Goal: Task Accomplishment & Management: Use online tool/utility

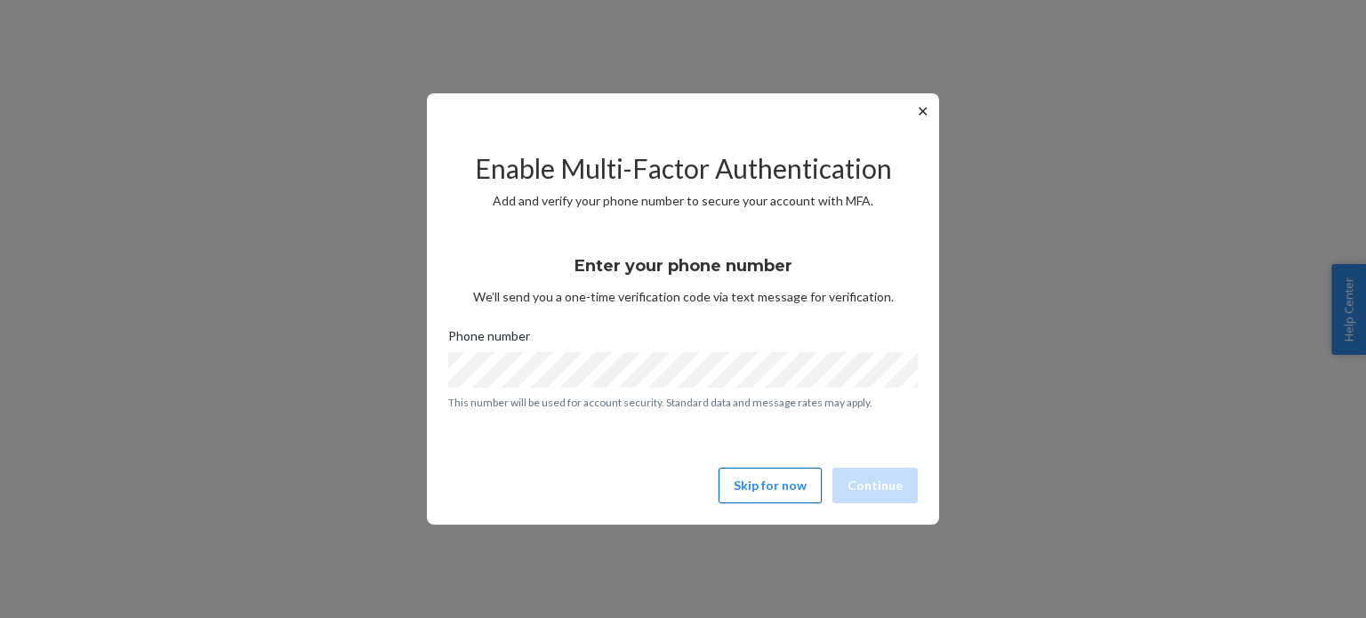
drag, startPoint x: 0, startPoint y: 0, endPoint x: 749, endPoint y: 497, distance: 898.7
click at [749, 497] on button "Skip for now" at bounding box center [770, 486] width 103 height 36
click at [754, 481] on button "Skip for now" at bounding box center [770, 486] width 103 height 36
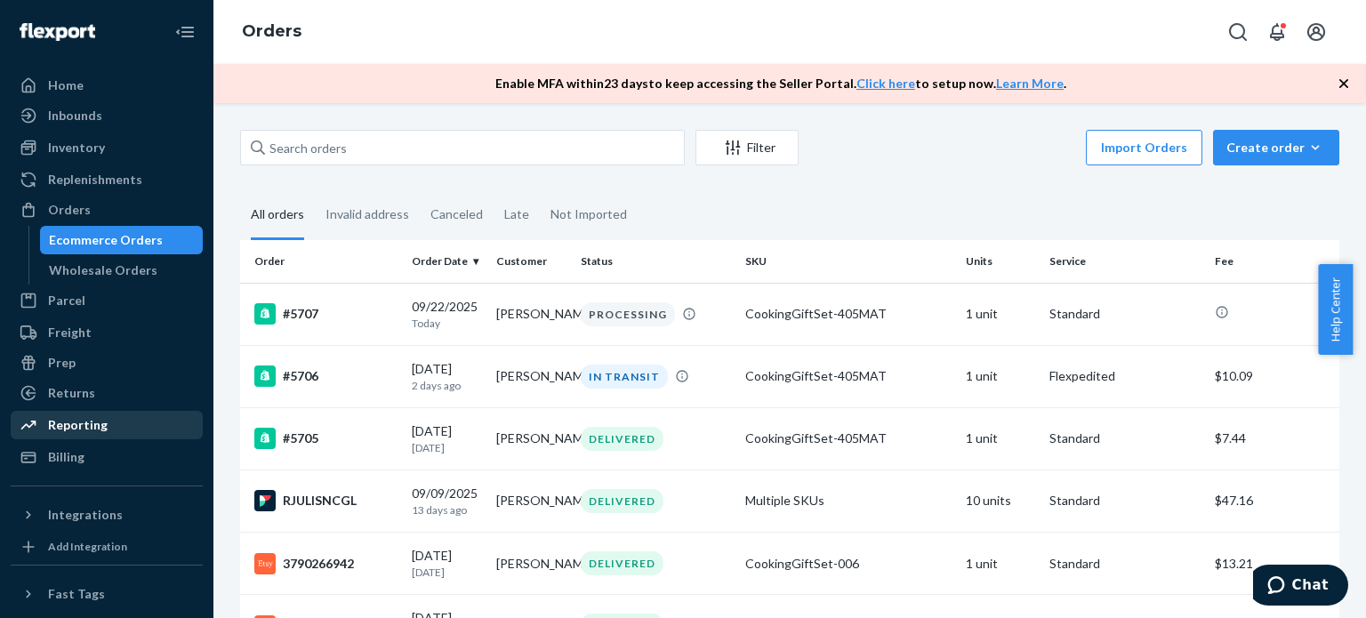
click at [63, 433] on div "Reporting" at bounding box center [78, 425] width 60 height 18
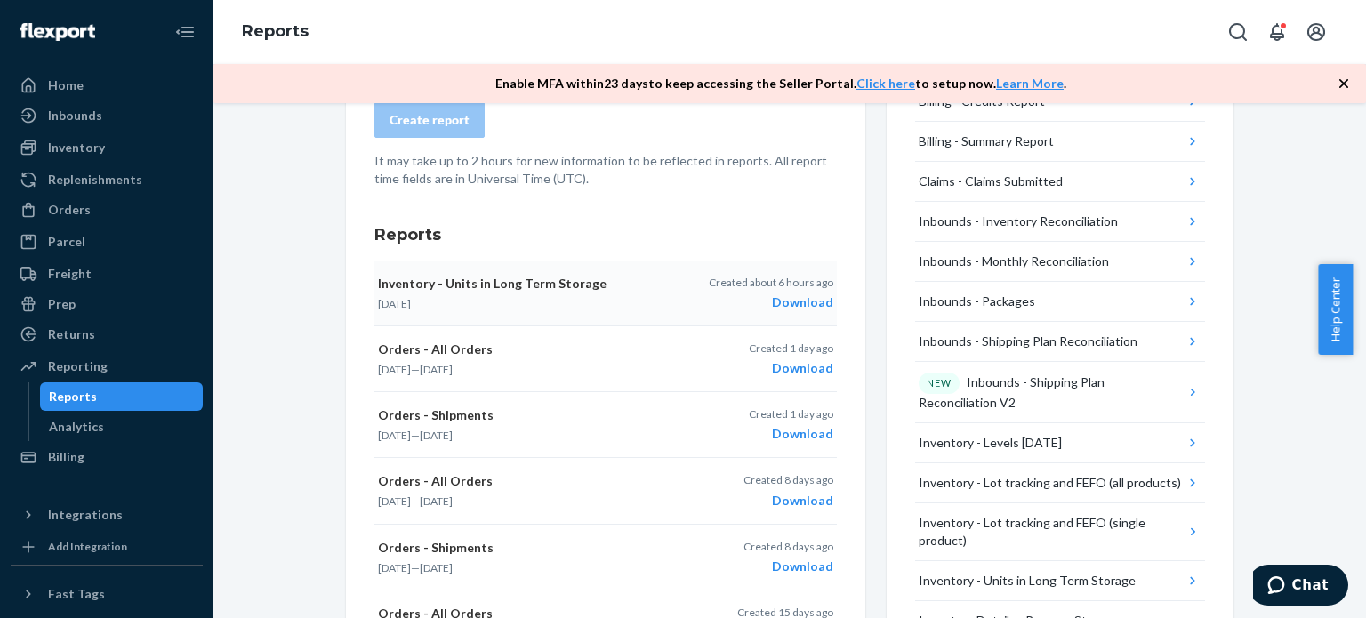
scroll to position [223, 0]
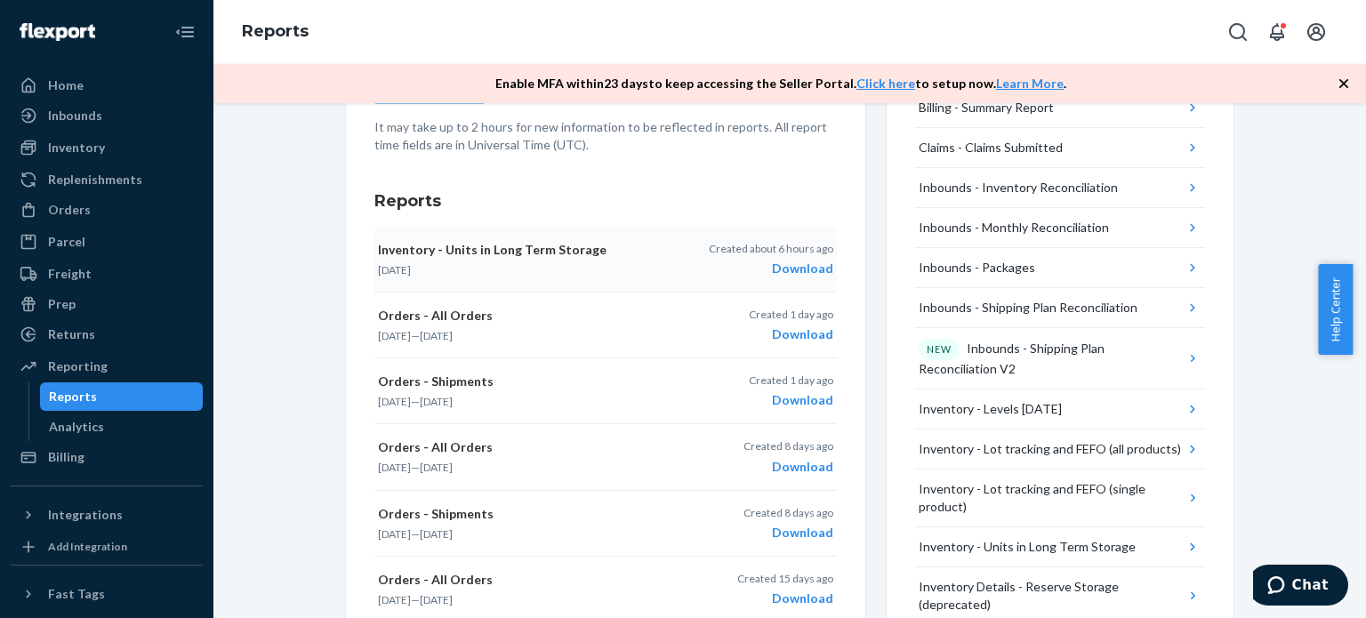
click at [796, 270] on div "Download" at bounding box center [771, 269] width 124 height 18
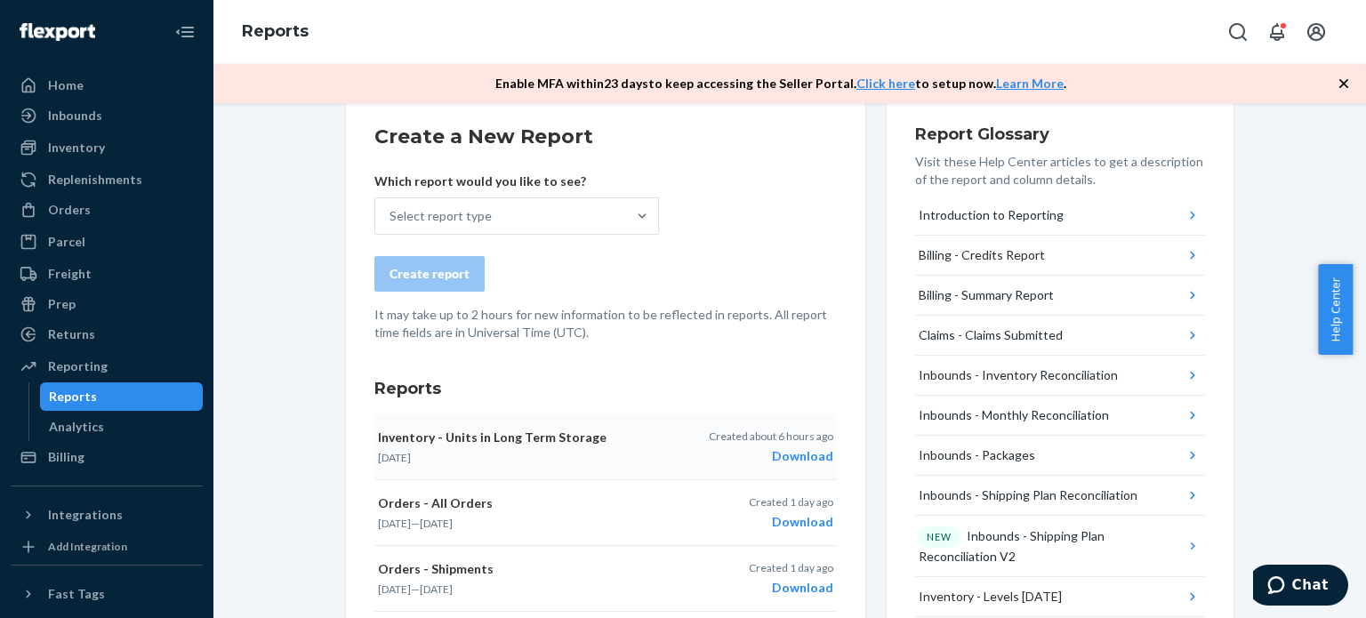
scroll to position [0, 0]
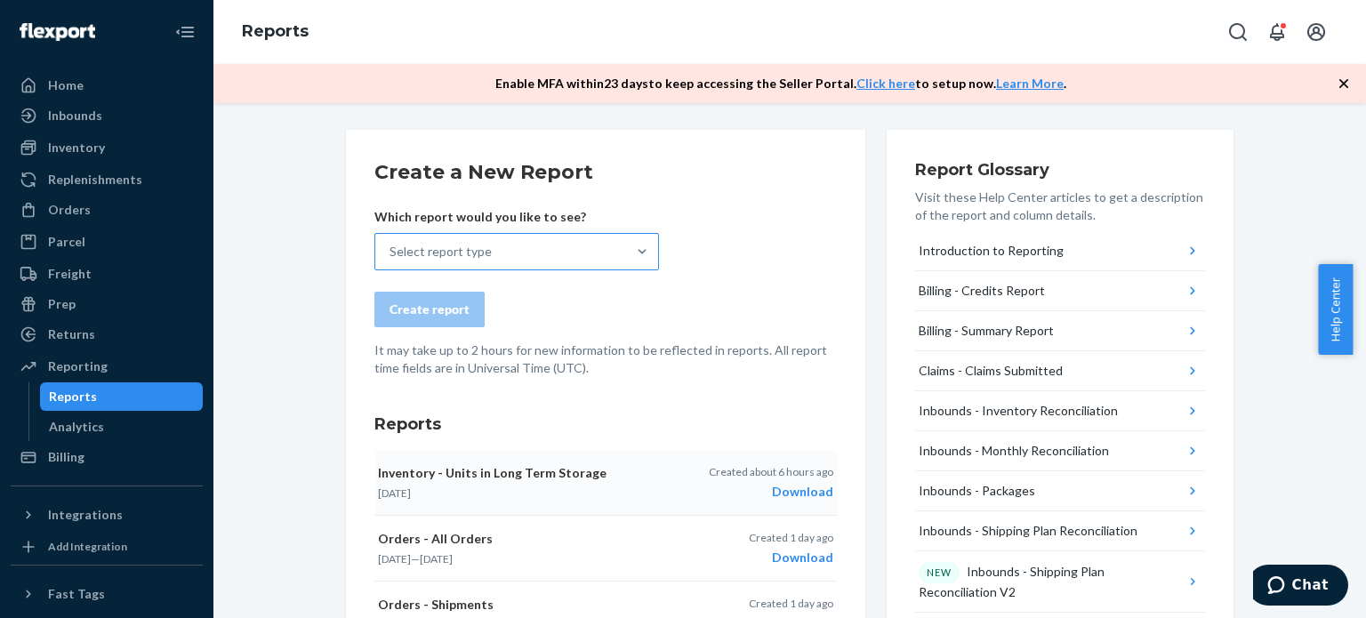
click at [436, 252] on div "Select report type" at bounding box center [440, 252] width 102 height 18
click at [391, 252] on input "Select report type" at bounding box center [390, 252] width 2 height 18
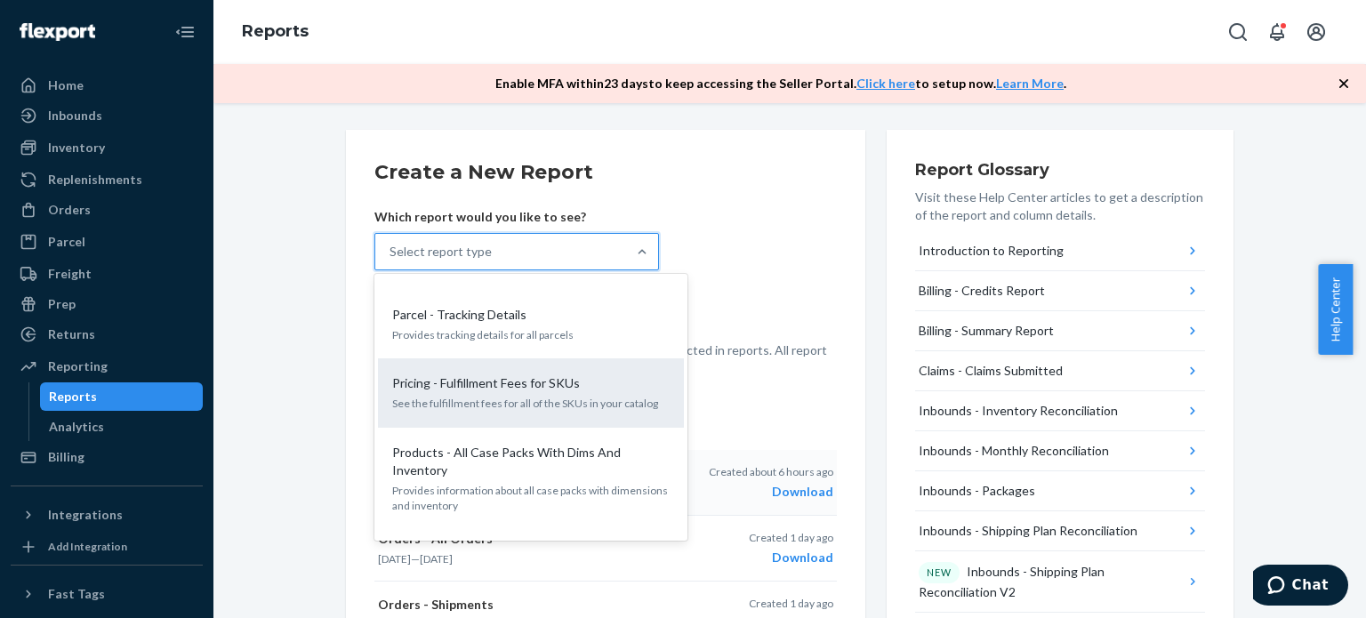
scroll to position [1334, 0]
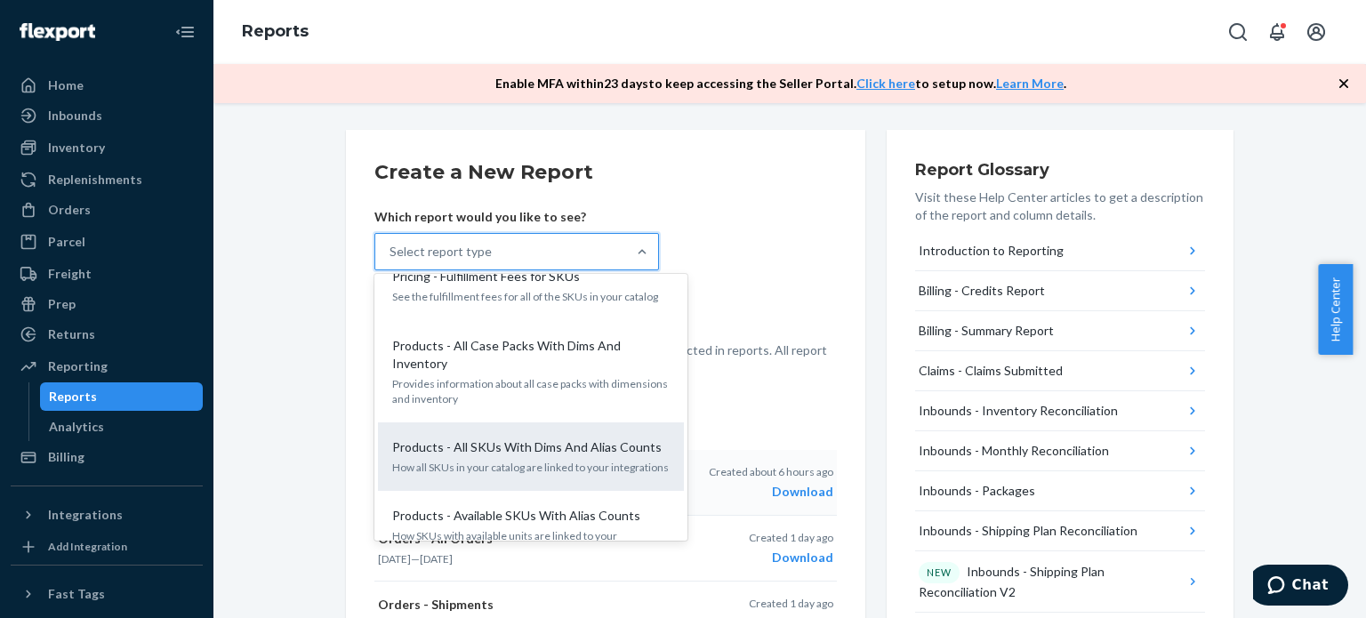
click at [590, 460] on p "How all SKUs in your catalog are linked to your integrations" at bounding box center [530, 467] width 277 height 15
click at [391, 261] on input "option Products - All SKUs With Dims And Alias Counts focused, 20 of 27. 27 res…" at bounding box center [390, 252] width 2 height 18
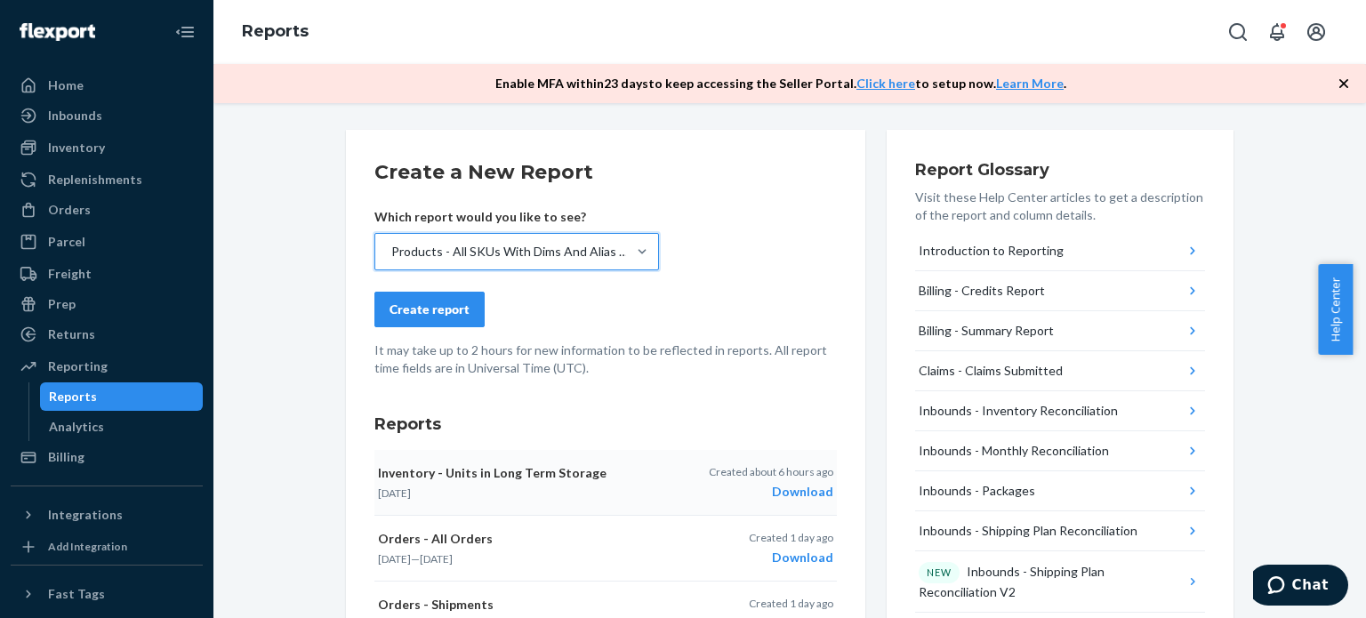
click at [454, 303] on div "Create report" at bounding box center [429, 310] width 80 height 18
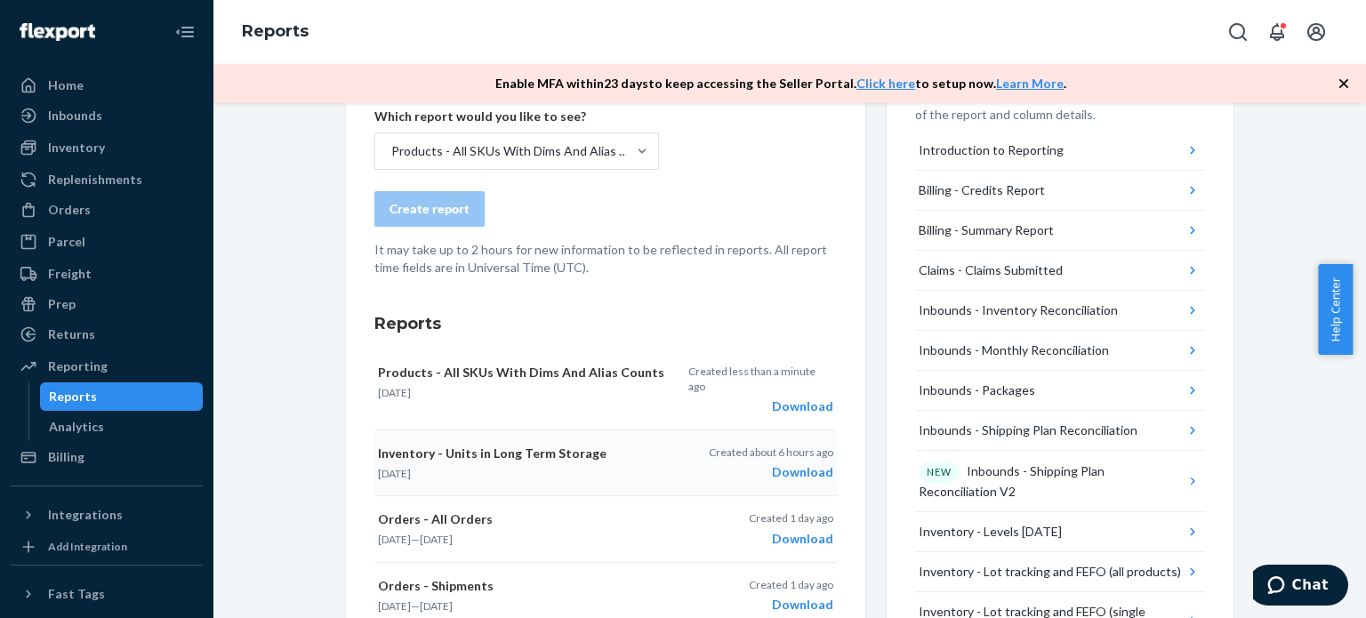
scroll to position [178, 0]
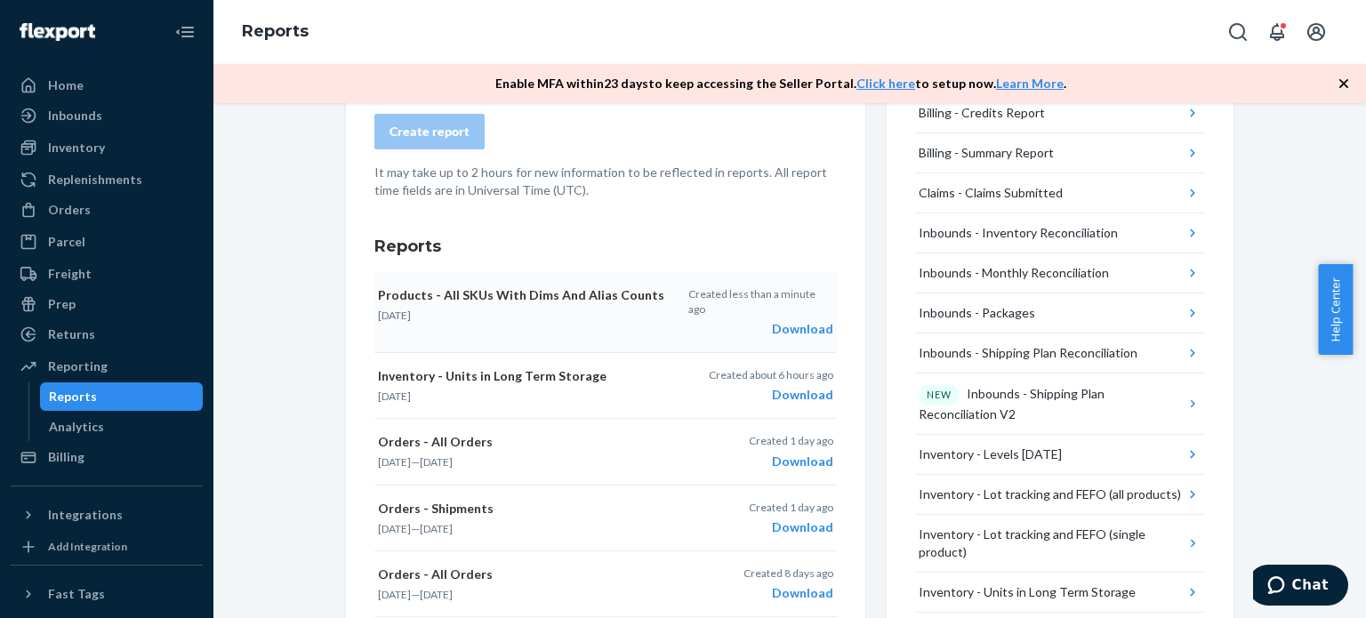
click at [796, 320] on div "Download" at bounding box center [760, 329] width 145 height 18
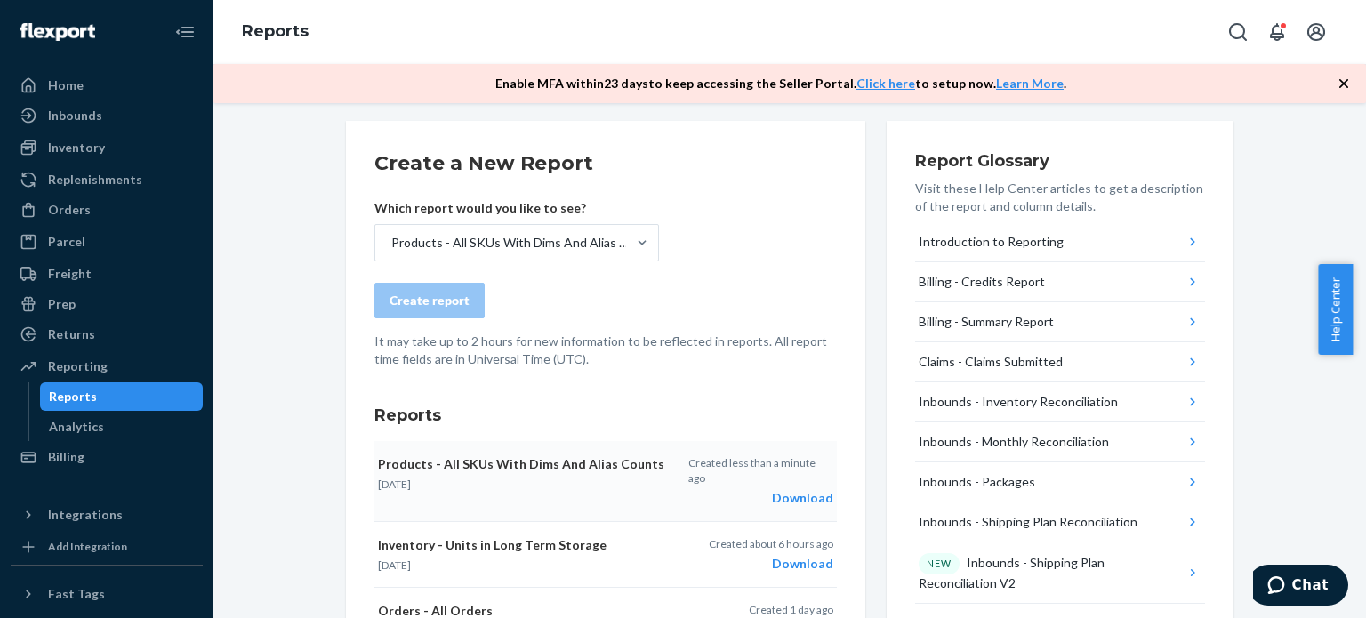
scroll to position [0, 0]
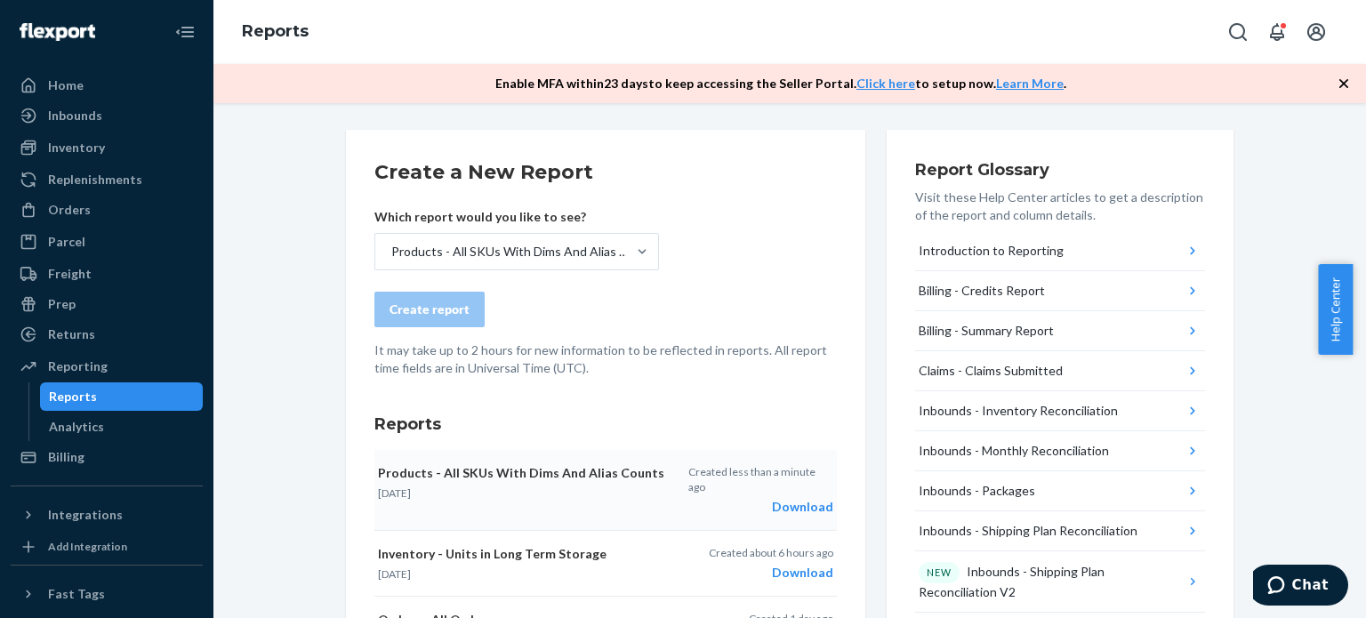
click at [1341, 81] on icon "button" at bounding box center [1343, 83] width 9 height 9
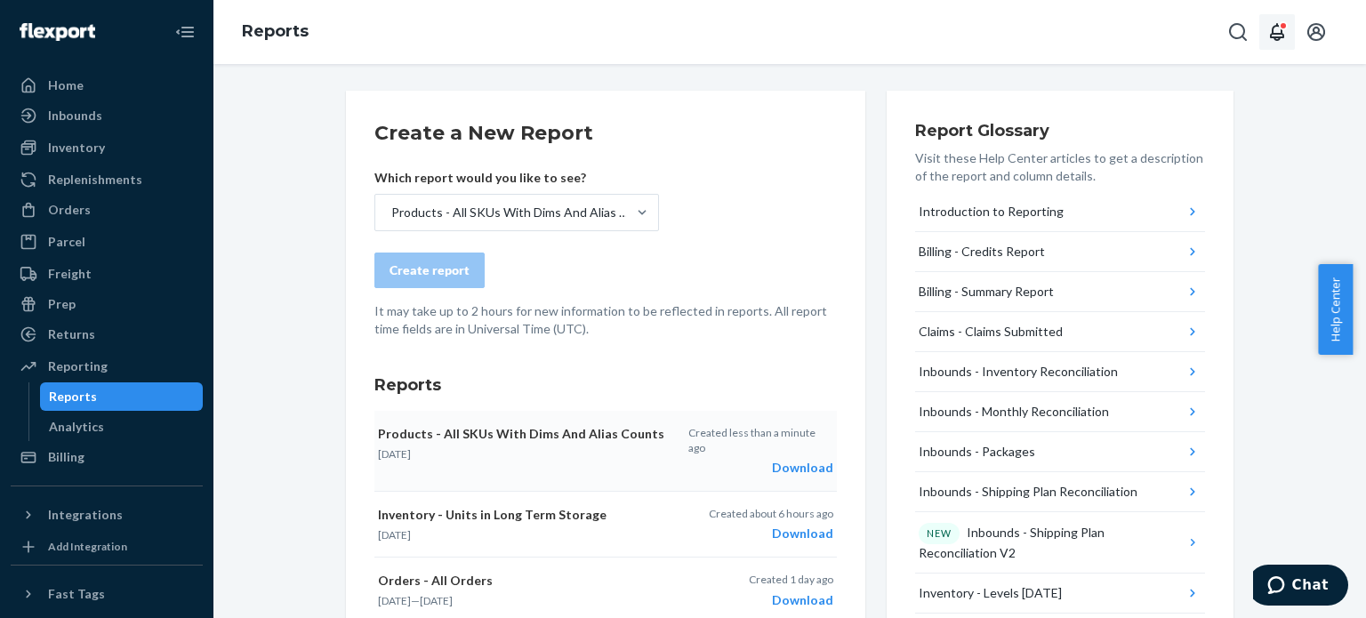
click at [1278, 34] on icon "Open notifications" at bounding box center [1277, 32] width 14 height 18
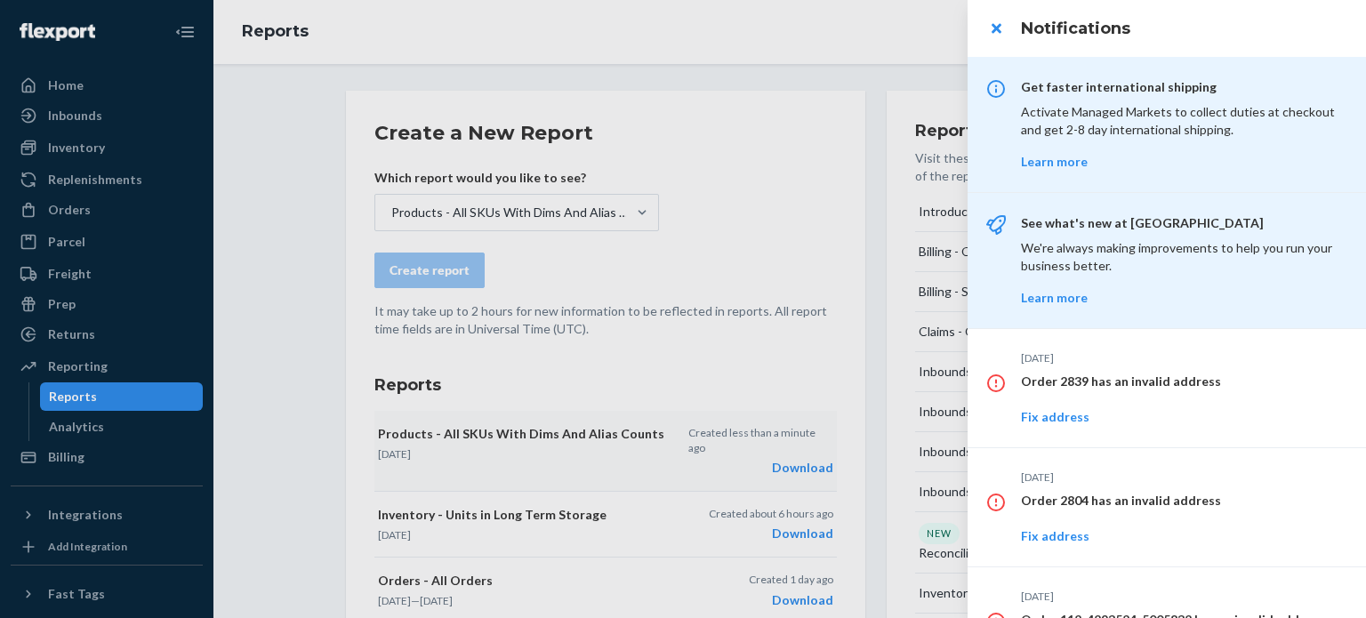
click at [871, 10] on div at bounding box center [683, 309] width 1366 height 618
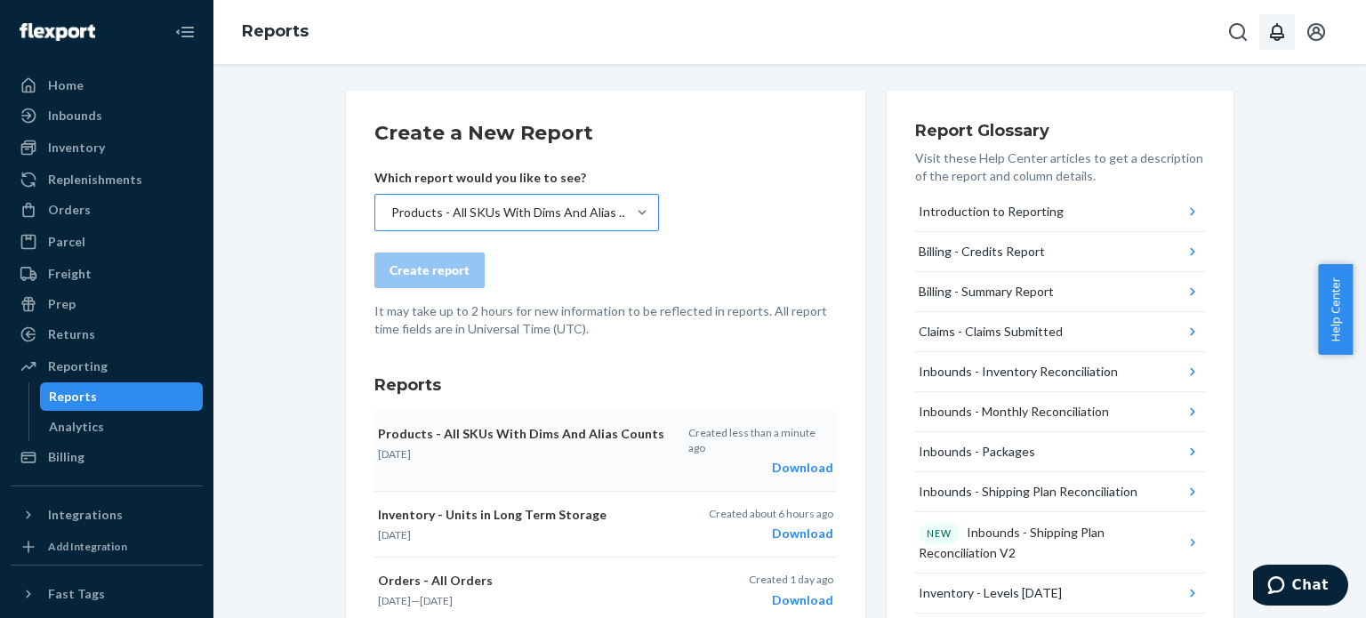
click at [558, 216] on div "Products - All SKUs With Dims And Alias Counts" at bounding box center [513, 213] width 244 height 18
click at [391, 216] on input "Products - All SKUs With Dims And Alias Counts" at bounding box center [390, 213] width 2 height 18
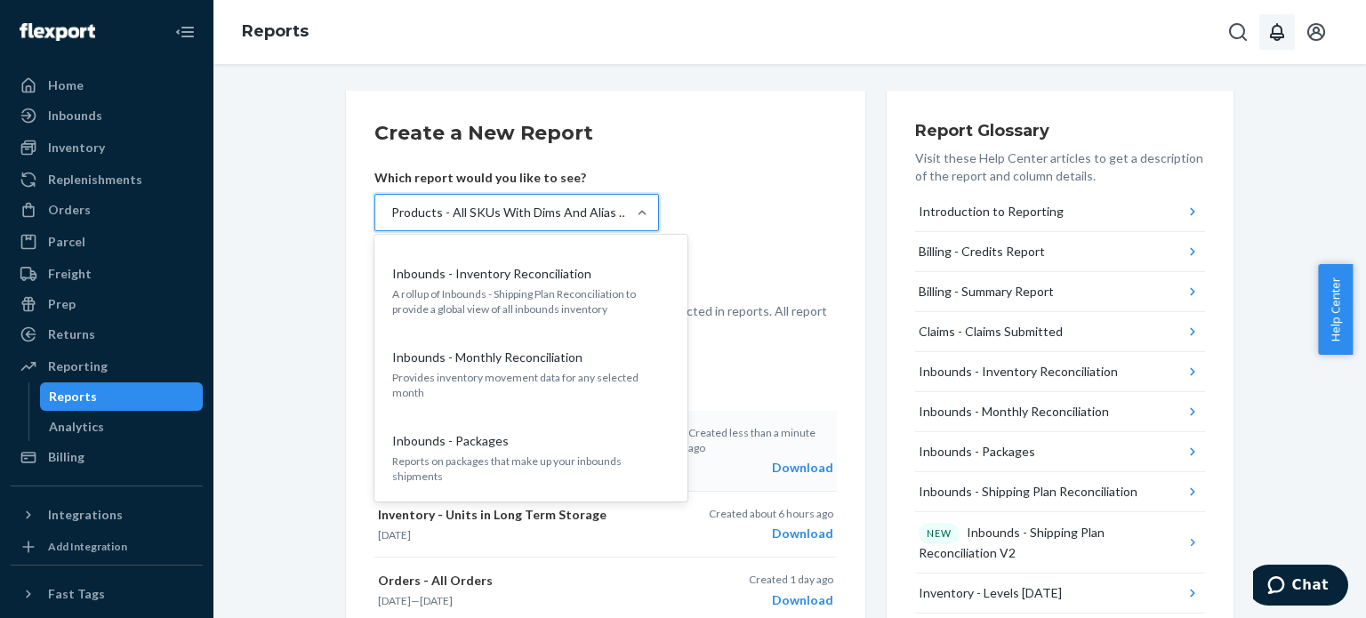
scroll to position [178, 0]
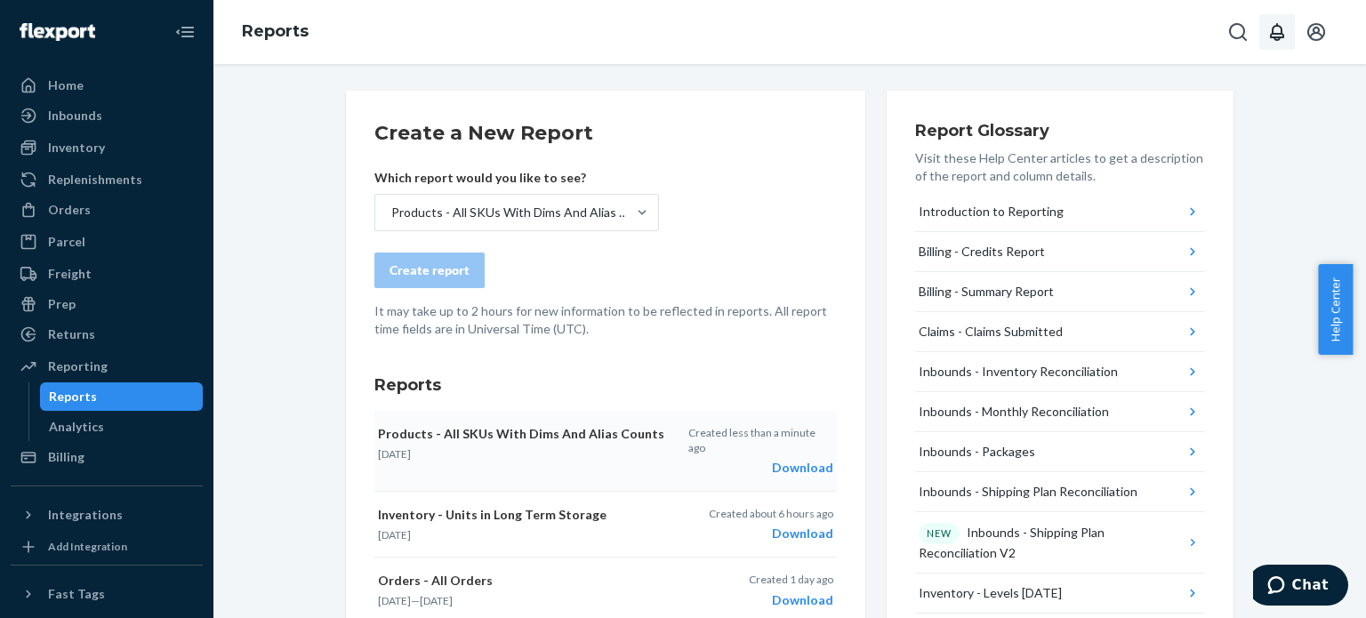
click at [804, 151] on form "Create a New Report Which report would you like to see? Products - All SKUs Wit…" at bounding box center [605, 228] width 462 height 219
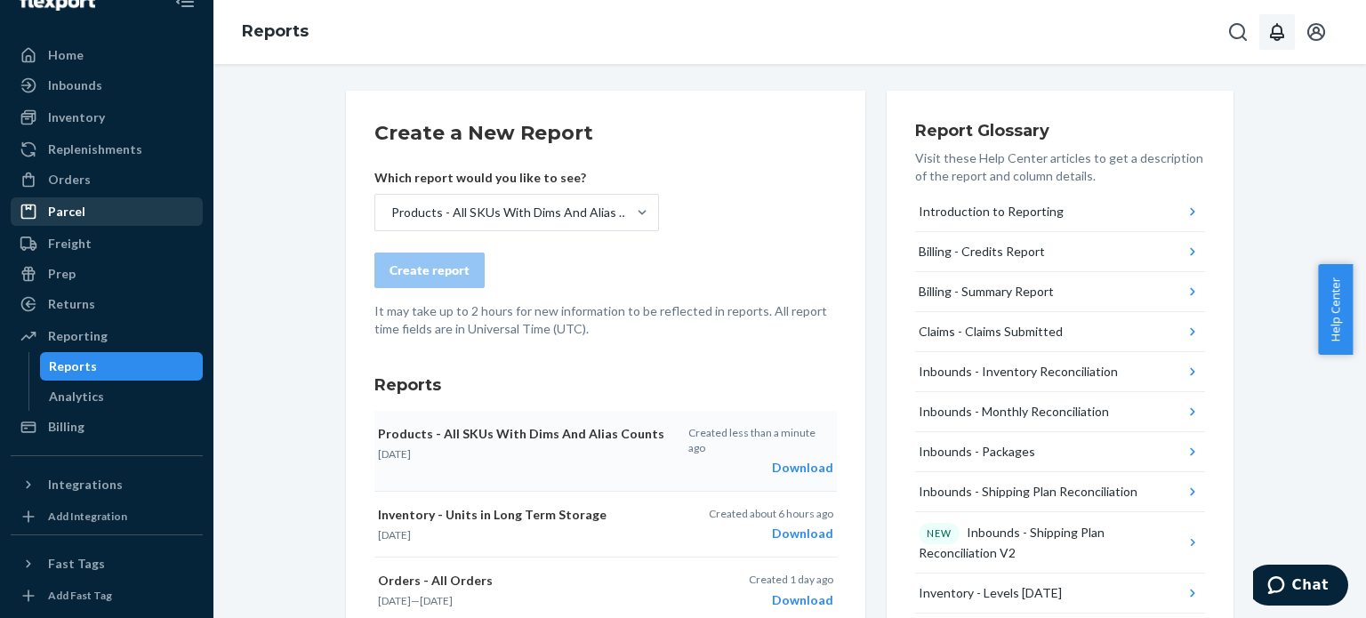
scroll to position [0, 0]
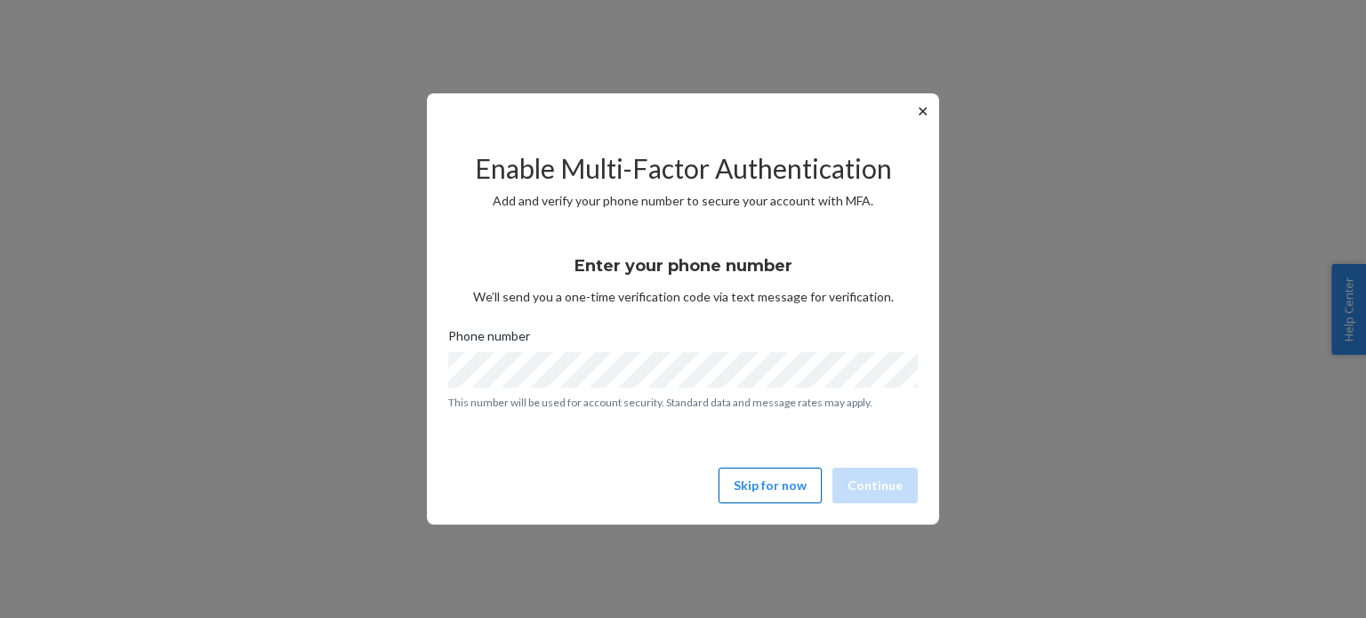
click at [734, 486] on button "Skip for now" at bounding box center [770, 486] width 103 height 36
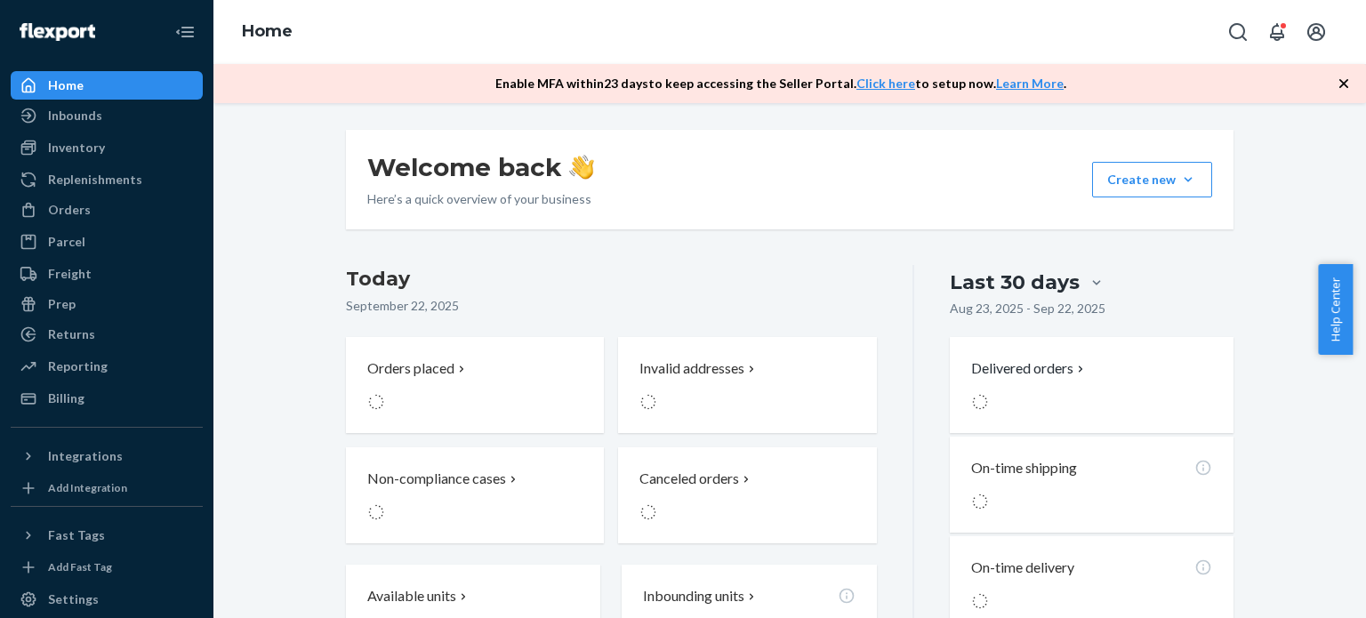
click at [1350, 85] on icon "button" at bounding box center [1344, 84] width 18 height 18
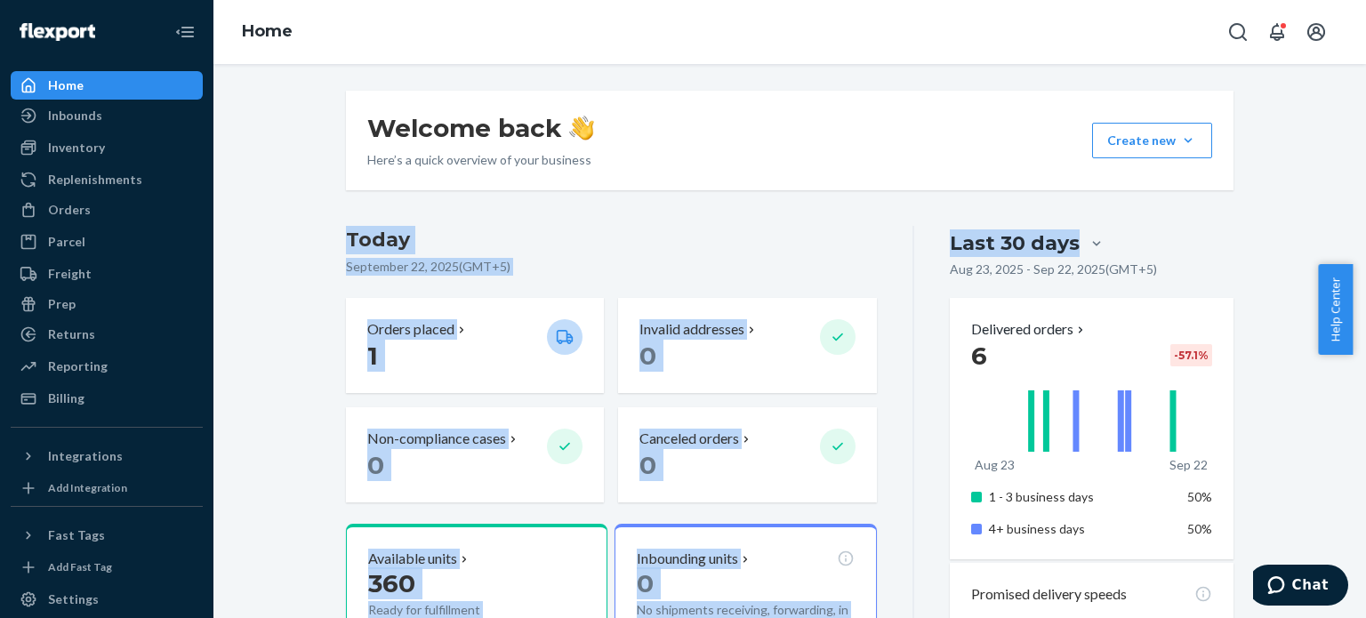
drag, startPoint x: 331, startPoint y: 243, endPoint x: 1186, endPoint y: 262, distance: 855.7
click at [831, 248] on h3 "Today" at bounding box center [611, 240] width 531 height 28
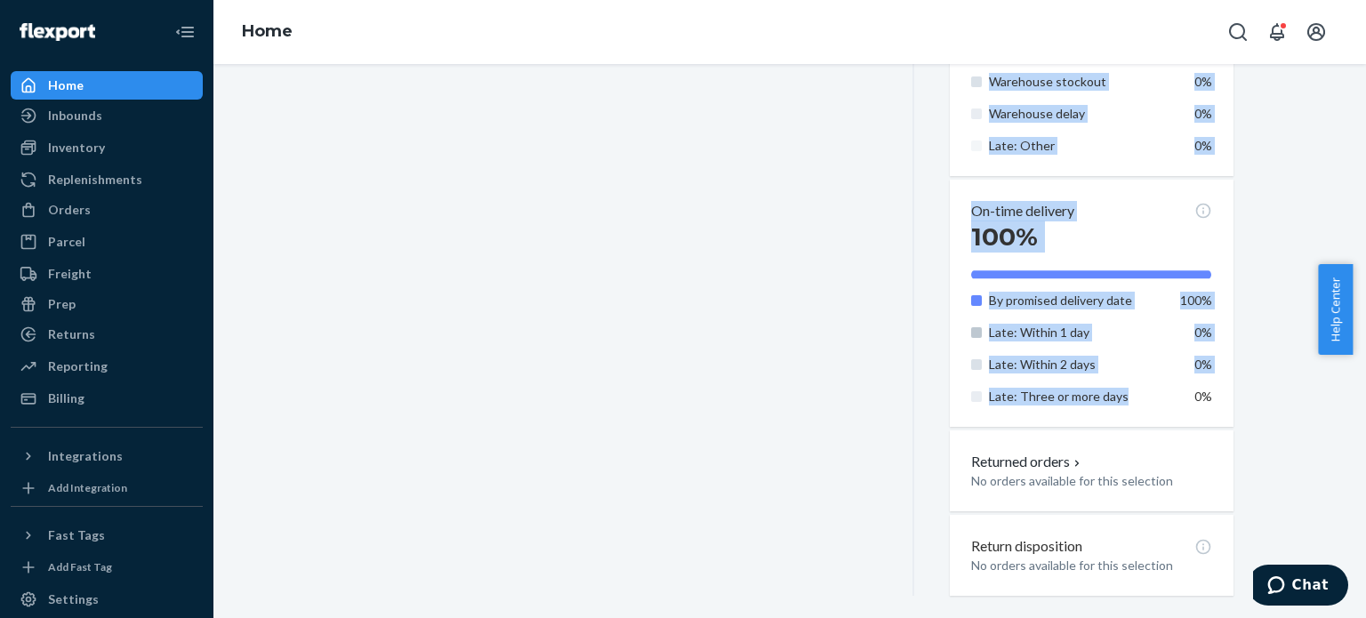
scroll to position [900, 0]
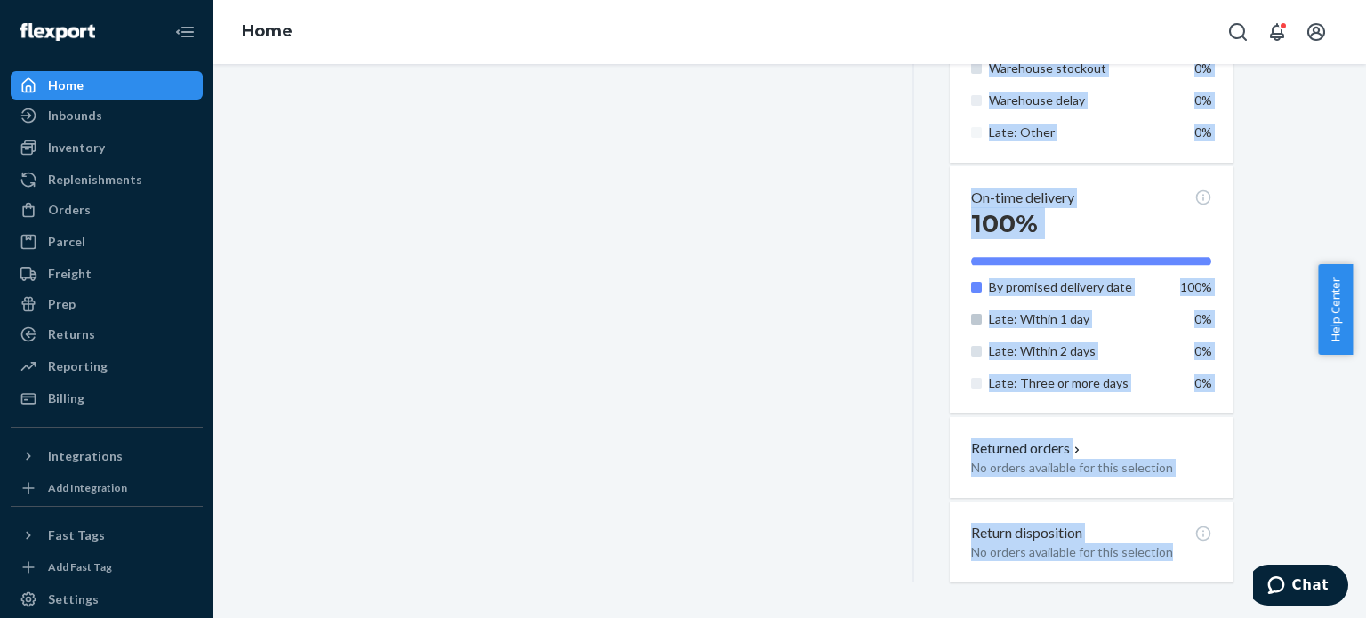
drag, startPoint x: 341, startPoint y: 242, endPoint x: 1163, endPoint y: 561, distance: 882.3
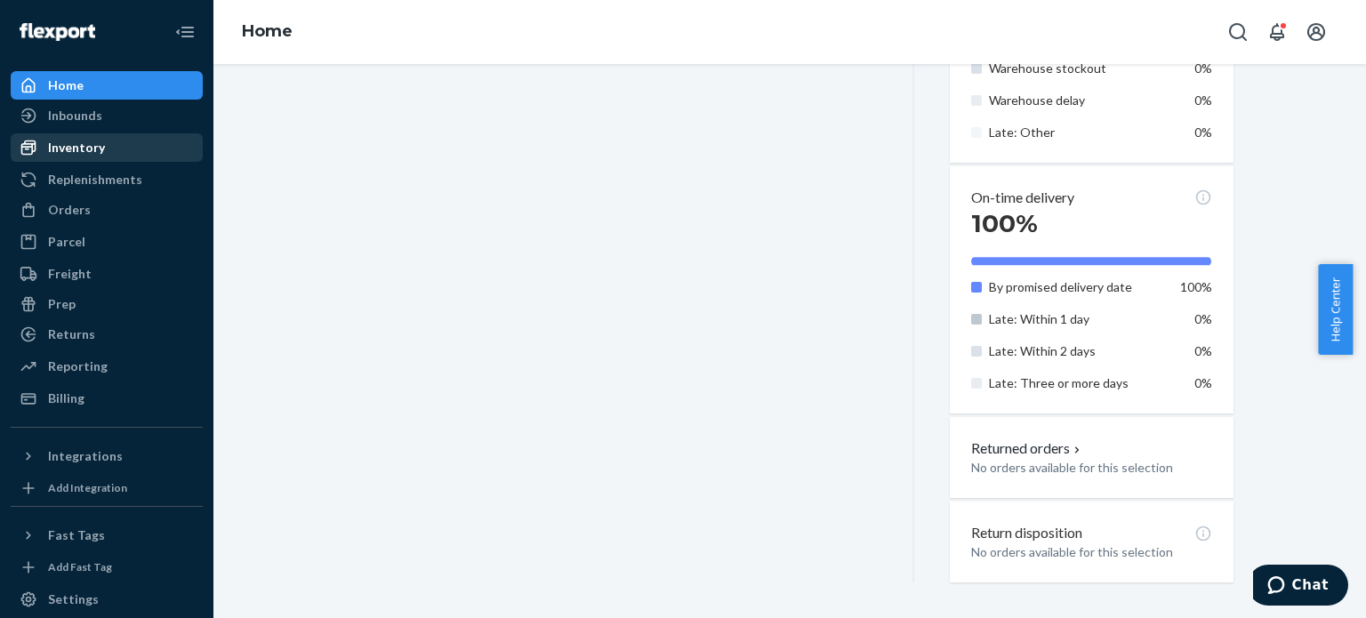
click at [84, 149] on div "Inventory" at bounding box center [76, 148] width 57 height 18
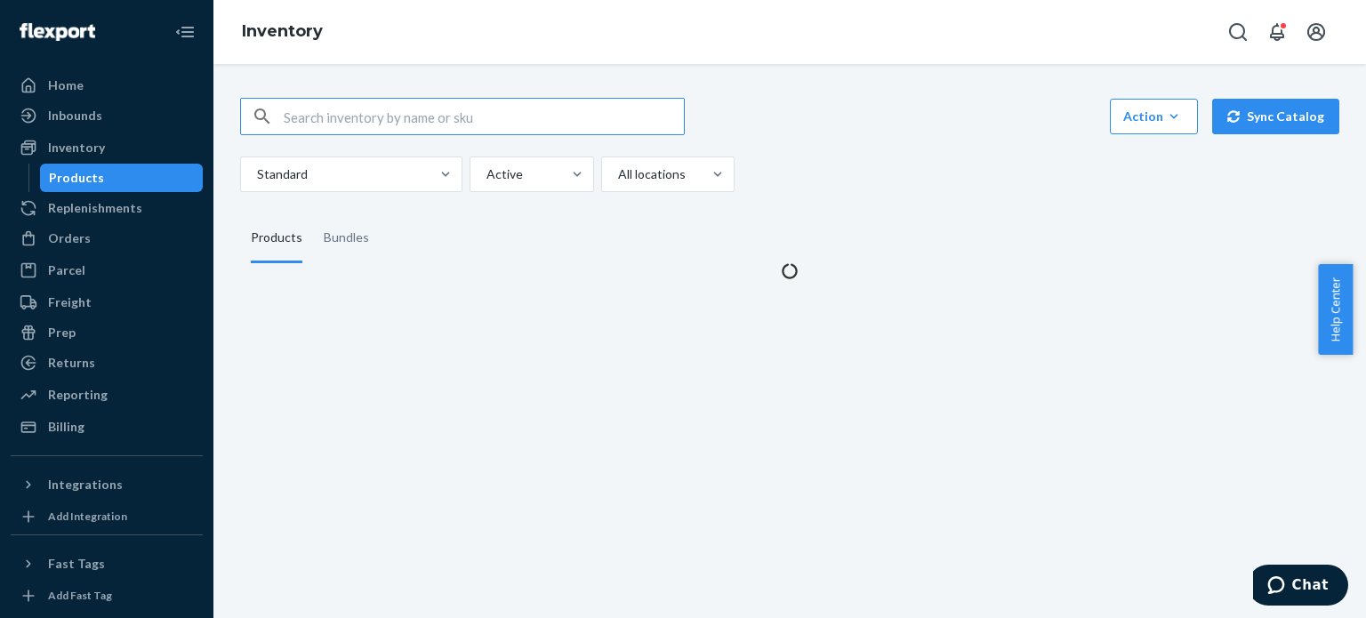
click at [381, 113] on input "text" at bounding box center [484, 117] width 400 height 36
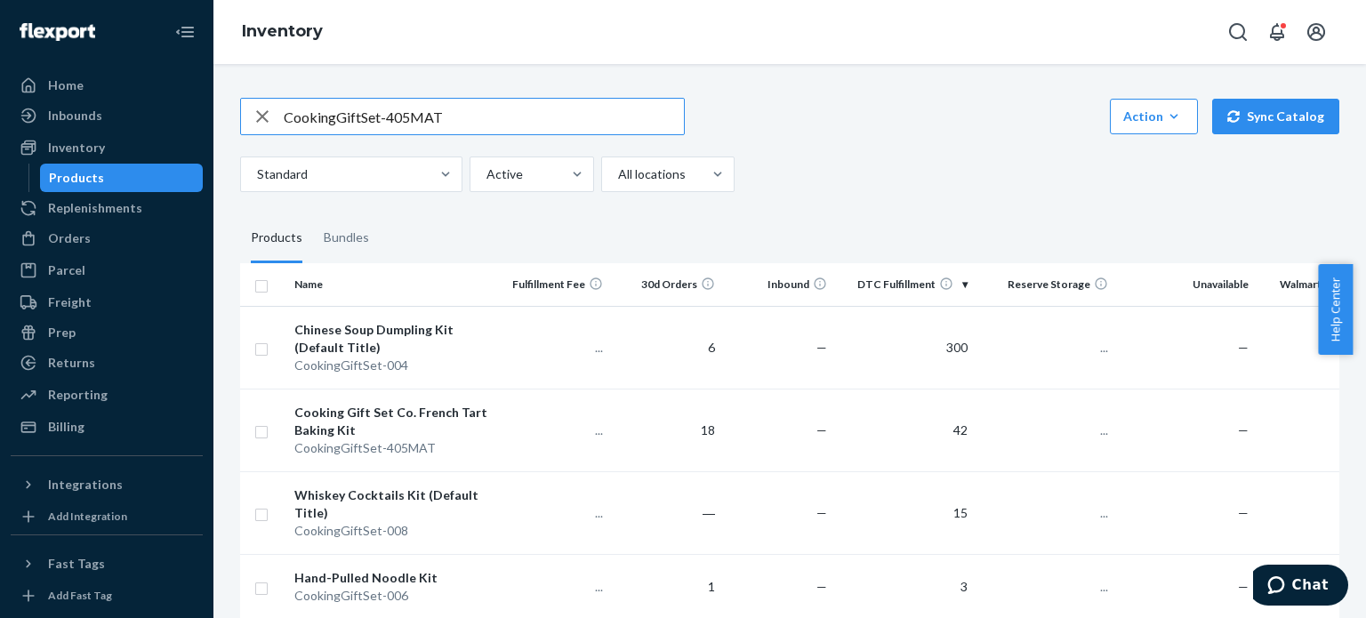
type input "CookingGiftSet-405MAT"
click at [823, 127] on div "CookingGiftSet-405MAT Action Create product Create bundle Bulk create products …" at bounding box center [789, 116] width 1099 height 37
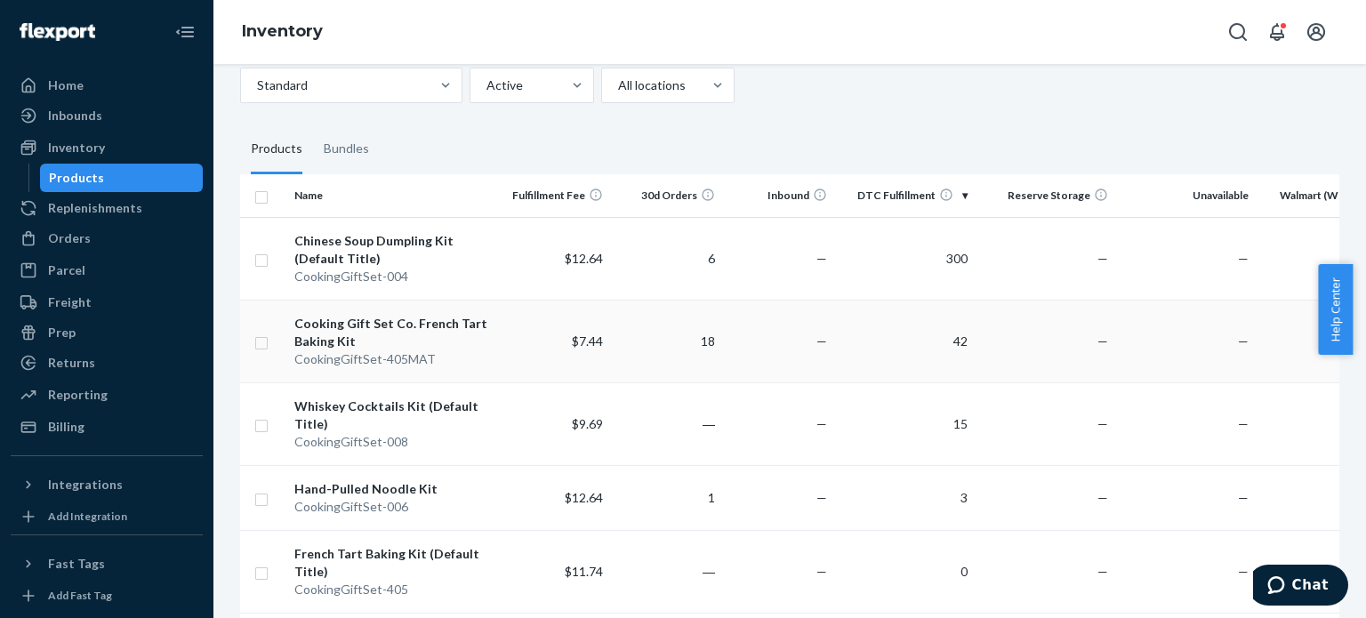
scroll to position [0, 60]
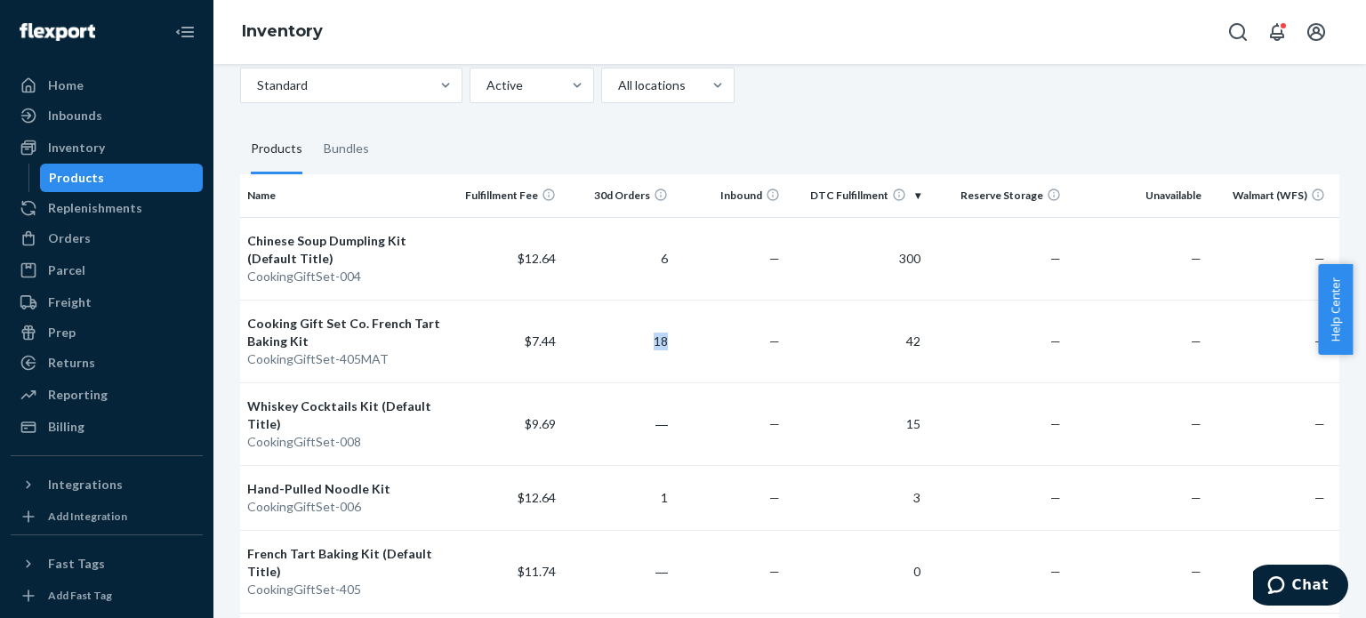
drag, startPoint x: 637, startPoint y: 338, endPoint x: 798, endPoint y: 205, distance: 209.0
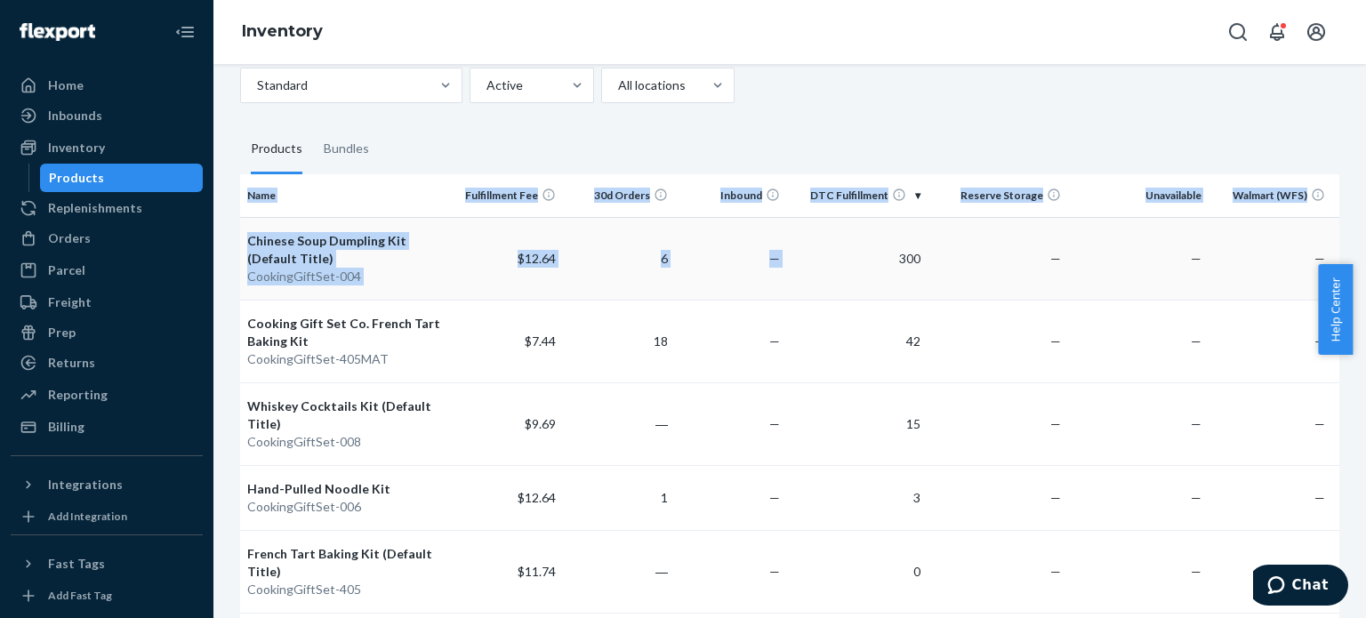
drag, startPoint x: 869, startPoint y: 139, endPoint x: 861, endPoint y: 268, distance: 129.2
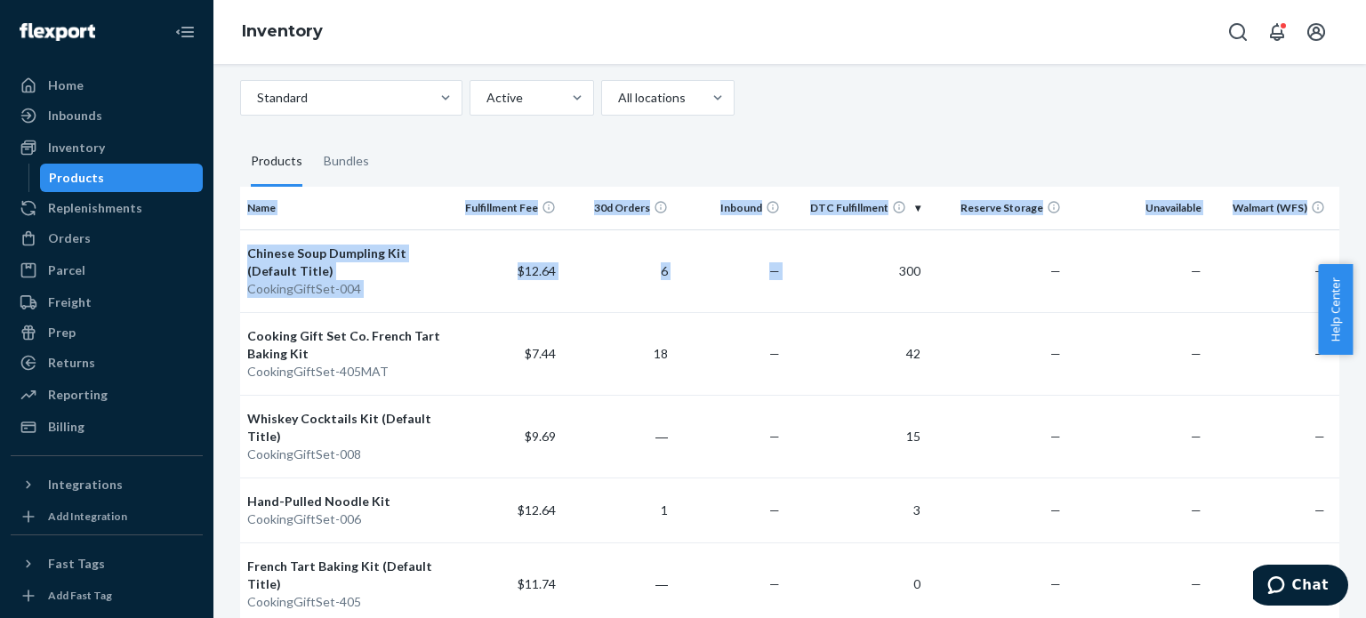
scroll to position [0, 0]
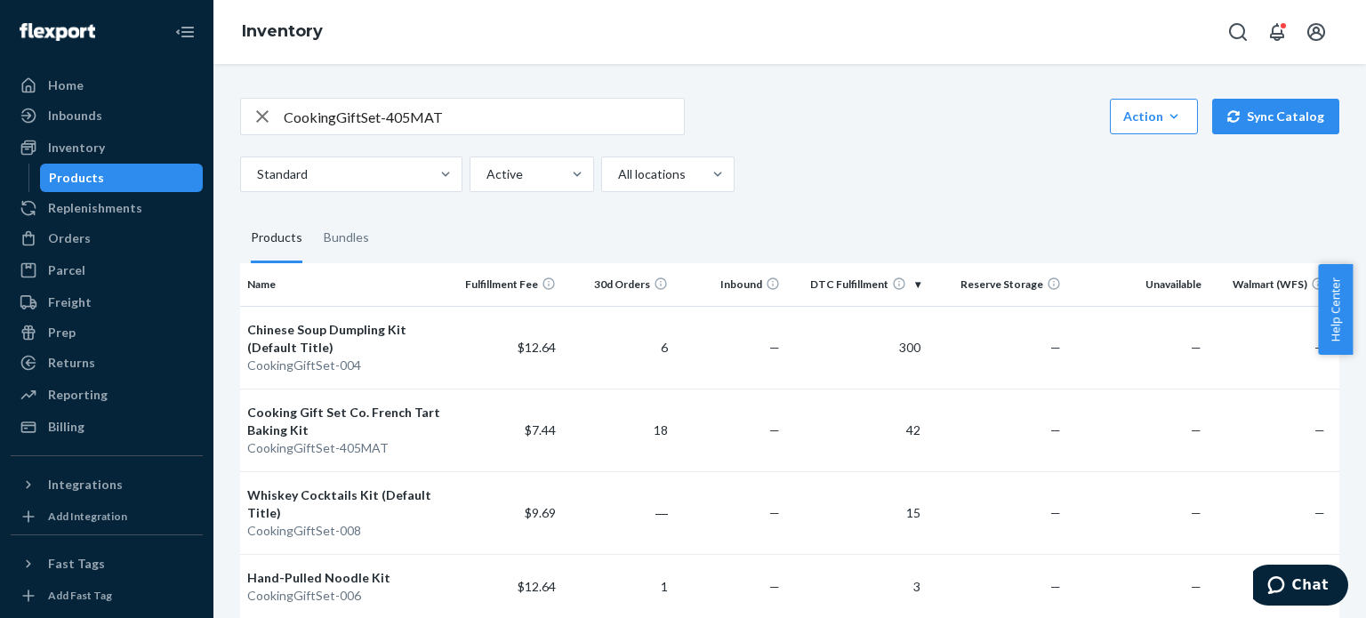
click at [921, 147] on div "CookingGiftSet-405MAT Action Create product Create bundle Bulk create products …" at bounding box center [789, 145] width 1099 height 94
